Goal: Transaction & Acquisition: Purchase product/service

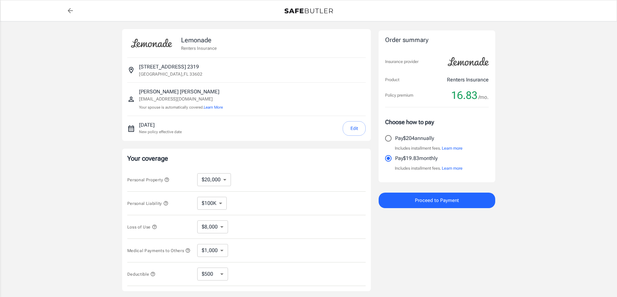
select select "20000"
select select "500"
click at [62, 93] on div "Lemonade Renters Insurance 912 channelside drive 2319 Tampa , FL 33602 Matthew …" at bounding box center [308, 193] width 617 height 344
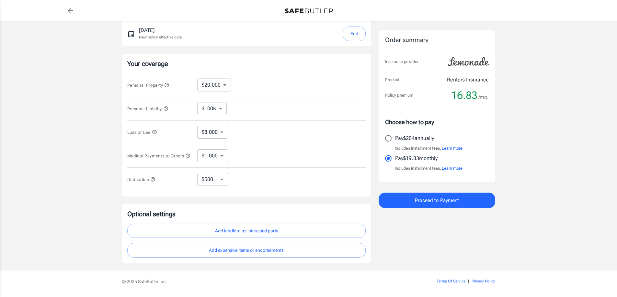
scroll to position [97, 0]
click at [124, 98] on div "Your coverage Personal Property $10,000 $20,000 $30,000 $40,000 $50,000 $100K ​…" at bounding box center [246, 123] width 249 height 143
click at [93, 105] on div "Lemonade Renters Insurance 912 channelside drive 2319 Tampa , FL 33602 Matthew …" at bounding box center [308, 96] width 617 height 344
click at [92, 105] on div "Lemonade Renters Insurance 912 channelside drive 2319 Tampa , FL 33602 Matthew …" at bounding box center [308, 96] width 617 height 344
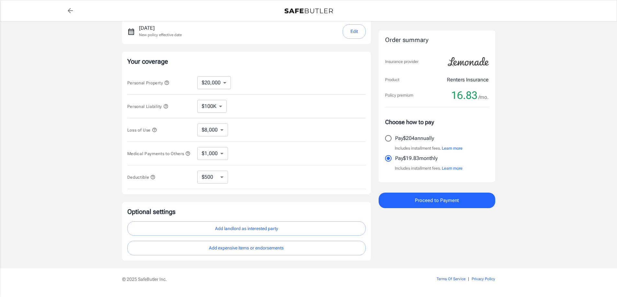
click at [391, 138] on input "Pay $204 annually" at bounding box center [388, 139] width 14 height 14
radio input "true"
click at [505, 133] on div "Lemonade Renters Insurance 912 channelside drive 2319 Tampa , FL 33602 Matthew …" at bounding box center [308, 96] width 617 height 344
click at [224, 82] on select "$10,000 $20,000 $30,000 $40,000 $50,000 $100K" at bounding box center [214, 82] width 34 height 13
click at [253, 80] on div "Personal Property $10,000 $20,000 $30,000 $40,000 $50,000 $100K ​" at bounding box center [246, 83] width 238 height 24
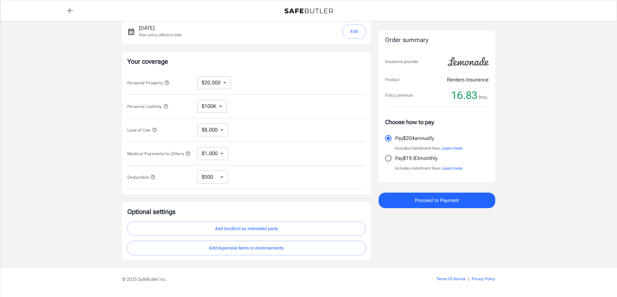
click at [221, 106] on select "$100K $200K $300K $400K $500K" at bounding box center [211, 106] width 29 height 13
click at [247, 100] on div "Personal Liability $100K $200K $300K $400K $500K ​" at bounding box center [246, 107] width 238 height 24
click at [222, 131] on select "$8,000" at bounding box center [212, 130] width 31 height 13
click at [248, 128] on div "Loss of Use $8,000 ​" at bounding box center [246, 130] width 238 height 24
click at [223, 157] on select "$1,000 $2,000 $3,000 $4,000 $5,000" at bounding box center [212, 153] width 31 height 13
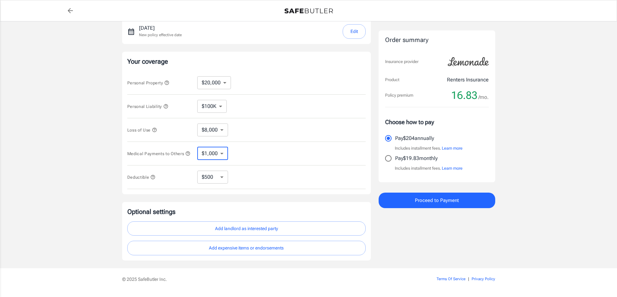
click at [256, 148] on div "Medical Payments to Others $1,000 $2,000 $3,000 $4,000 $5,000 ​" at bounding box center [246, 154] width 238 height 24
click at [470, 221] on div "Order summary Insurance provider Product Renters Insurance Policy premium 16.83…" at bounding box center [436, 96] width 117 height 329
click at [446, 201] on span "Proceed to Payment" at bounding box center [437, 200] width 44 height 8
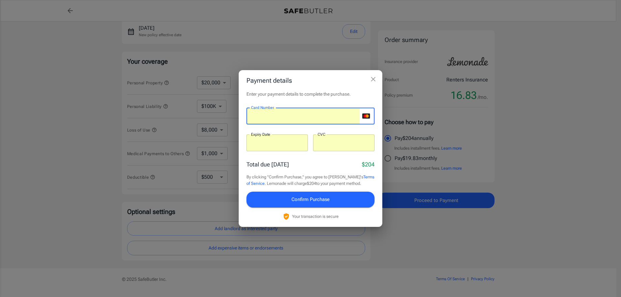
click at [326, 163] on div "Total due today $204" at bounding box center [311, 164] width 128 height 9
click at [315, 200] on span "Confirm Purchase" at bounding box center [311, 199] width 38 height 8
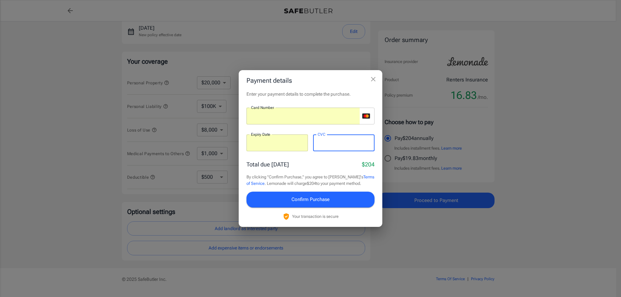
click at [333, 164] on div "Total due today $204" at bounding box center [311, 164] width 128 height 9
click at [336, 158] on p "​" at bounding box center [344, 155] width 52 height 6
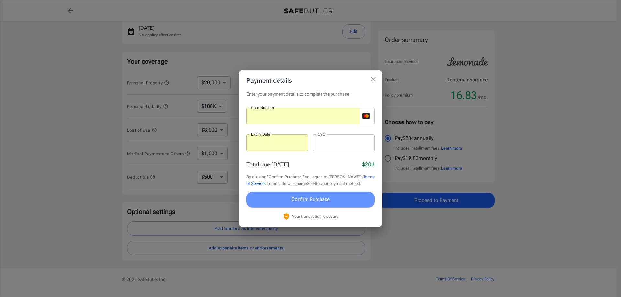
click at [328, 200] on span "Confirm Purchase" at bounding box center [311, 199] width 38 height 8
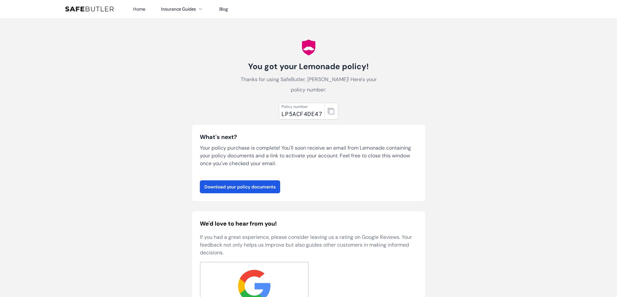
click at [325, 83] on p "Thanks for using SafeButler, [PERSON_NAME]! Here's your policy number:" at bounding box center [308, 84] width 145 height 21
click at [363, 153] on p "Your policy purchase is complete! You'll soon receive an email from Lemonade co…" at bounding box center [308, 155] width 217 height 23
click at [236, 188] on link "Download your policy documents" at bounding box center [240, 187] width 80 height 13
click at [110, 243] on body "Home Insurance Guides Renters Insurance Blog" at bounding box center [308, 257] width 617 height 515
click at [96, 156] on body "Home Insurance Guides Renters Insurance Blog" at bounding box center [308, 257] width 617 height 515
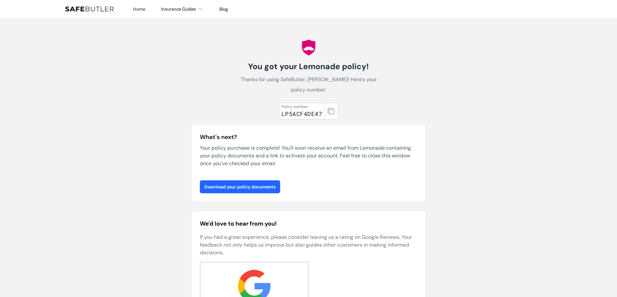
click at [243, 187] on link "Download your policy documents" at bounding box center [240, 187] width 80 height 13
click at [392, 109] on div "Policy number LP5ACF4DE47 What's next? Your policy purchase is complete! You'll…" at bounding box center [308, 223] width 233 height 247
click at [186, 65] on div "You got your Lemonade policy! Thanks for using SafeButler, [PERSON_NAME]! Here'…" at bounding box center [308, 193] width 249 height 350
click at [185, 57] on div "You got your Lemonade policy! Thanks for using SafeButler, [PERSON_NAME]! Here'…" at bounding box center [308, 193] width 249 height 350
